Goal: Task Accomplishment & Management: Use online tool/utility

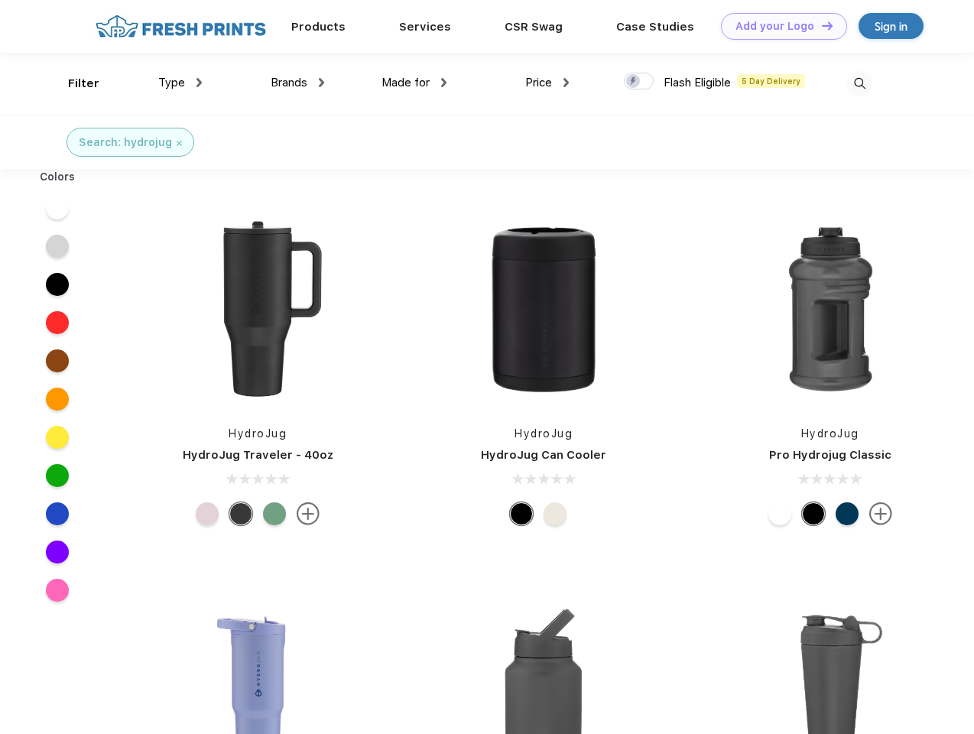
scroll to position [1, 0]
click at [778, 26] on link "Add your Logo Design Tool" at bounding box center [784, 26] width 126 height 27
click at [0, 0] on div "Design Tool" at bounding box center [0, 0] width 0 height 0
click at [820, 25] on link "Add your Logo Design Tool" at bounding box center [784, 26] width 126 height 27
click at [73, 83] on div "Filter" at bounding box center [83, 84] width 31 height 18
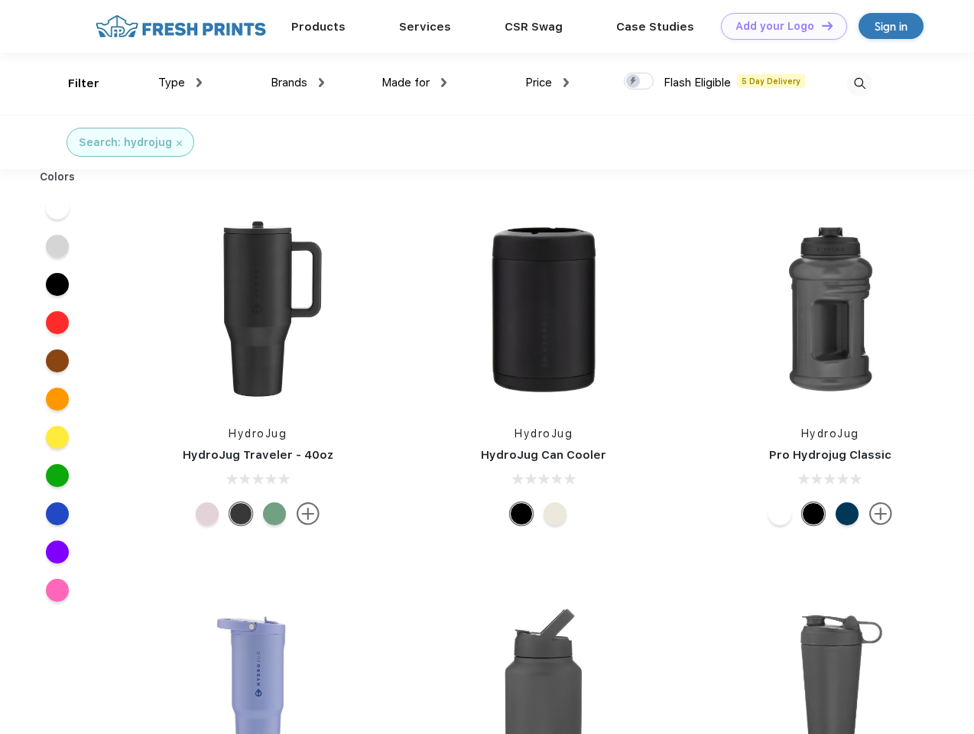
click at [180, 83] on span "Type" at bounding box center [171, 83] width 27 height 14
click at [297, 83] on span "Brands" at bounding box center [289, 83] width 37 height 14
click at [414, 83] on span "Made for" at bounding box center [406, 83] width 48 height 14
click at [547, 83] on span "Price" at bounding box center [538, 83] width 27 height 14
click at [639, 82] on div at bounding box center [639, 81] width 30 height 17
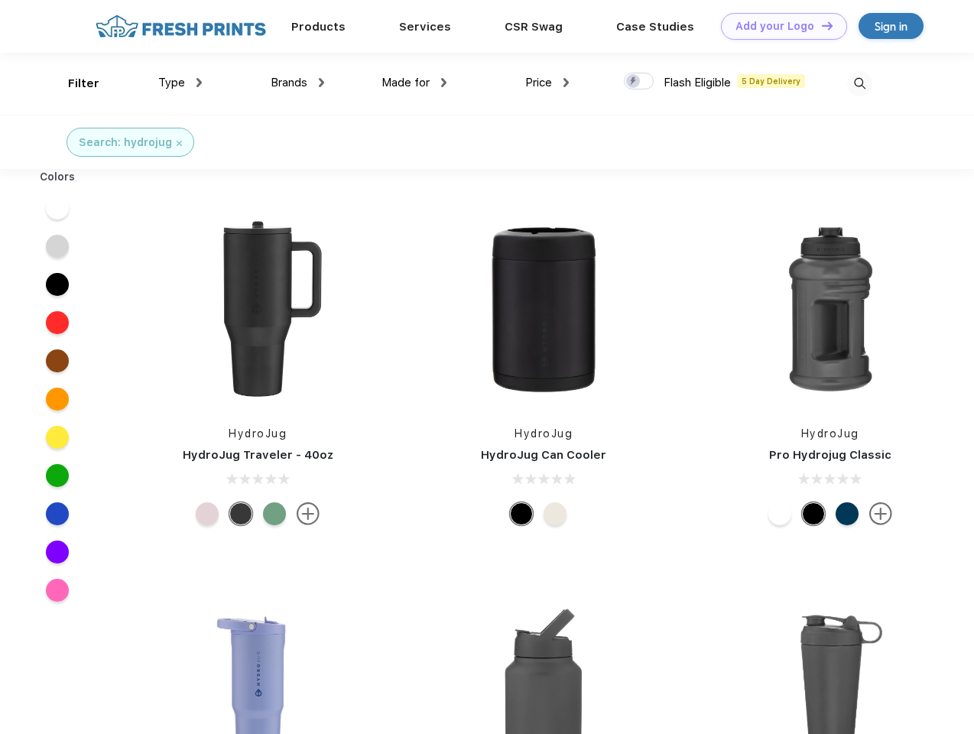
click at [634, 82] on input "checkbox" at bounding box center [629, 77] width 10 height 10
click at [859, 83] on img at bounding box center [859, 83] width 25 height 25
